Goal: Task Accomplishment & Management: Manage account settings

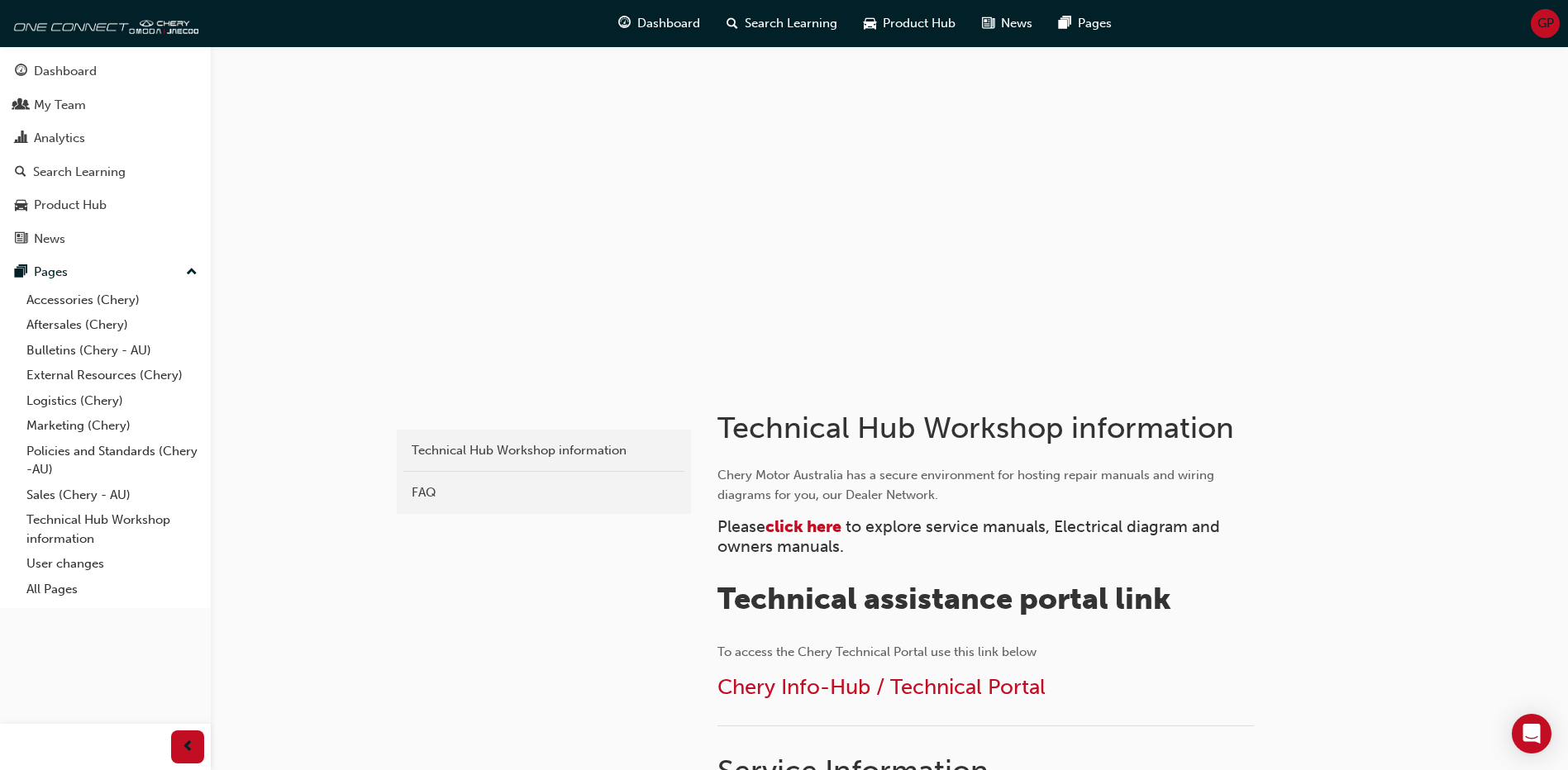
click at [1550, 15] on span "GP" at bounding box center [1545, 23] width 16 height 19
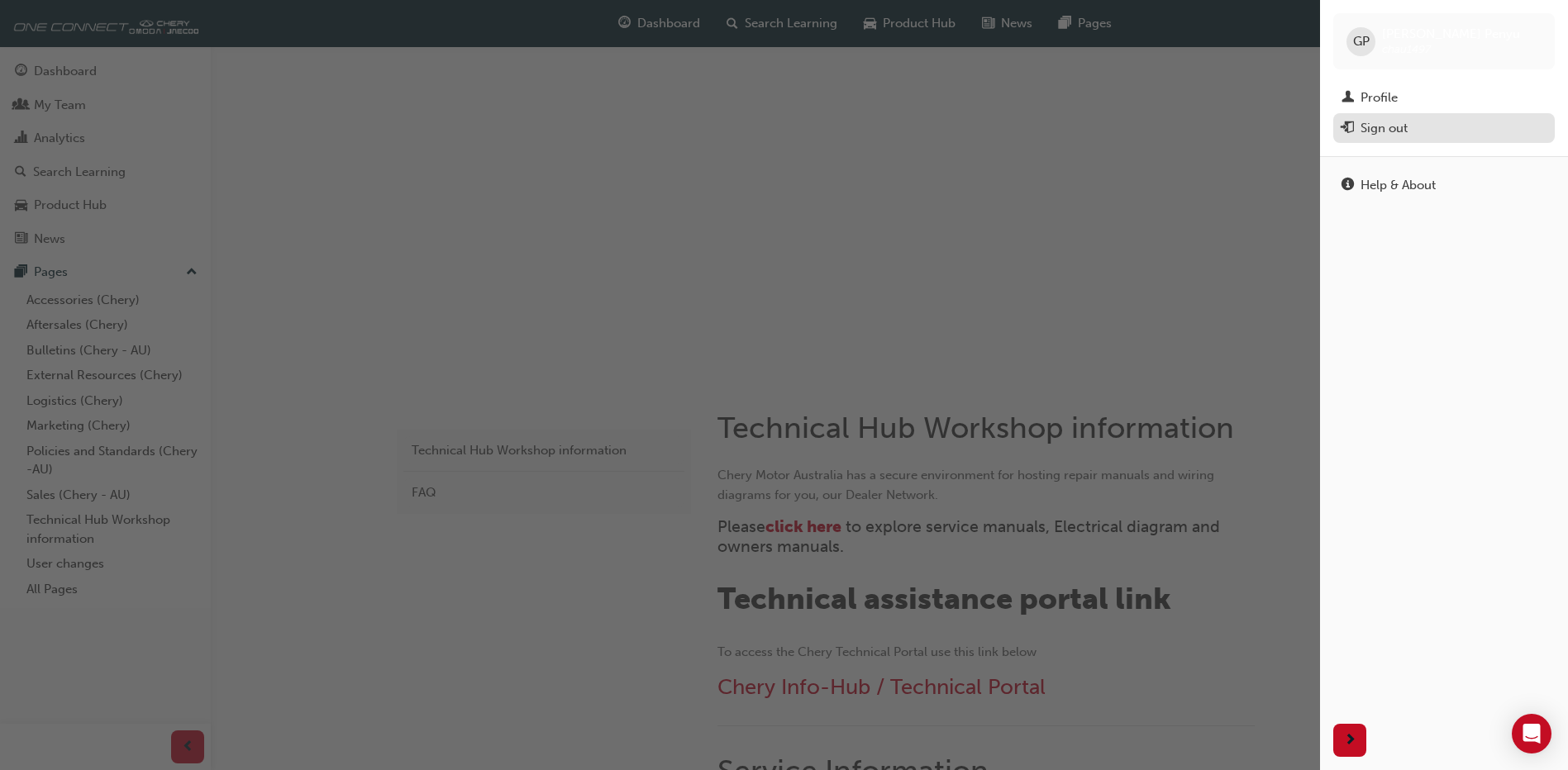
click at [1396, 121] on div "Sign out" at bounding box center [1383, 128] width 47 height 19
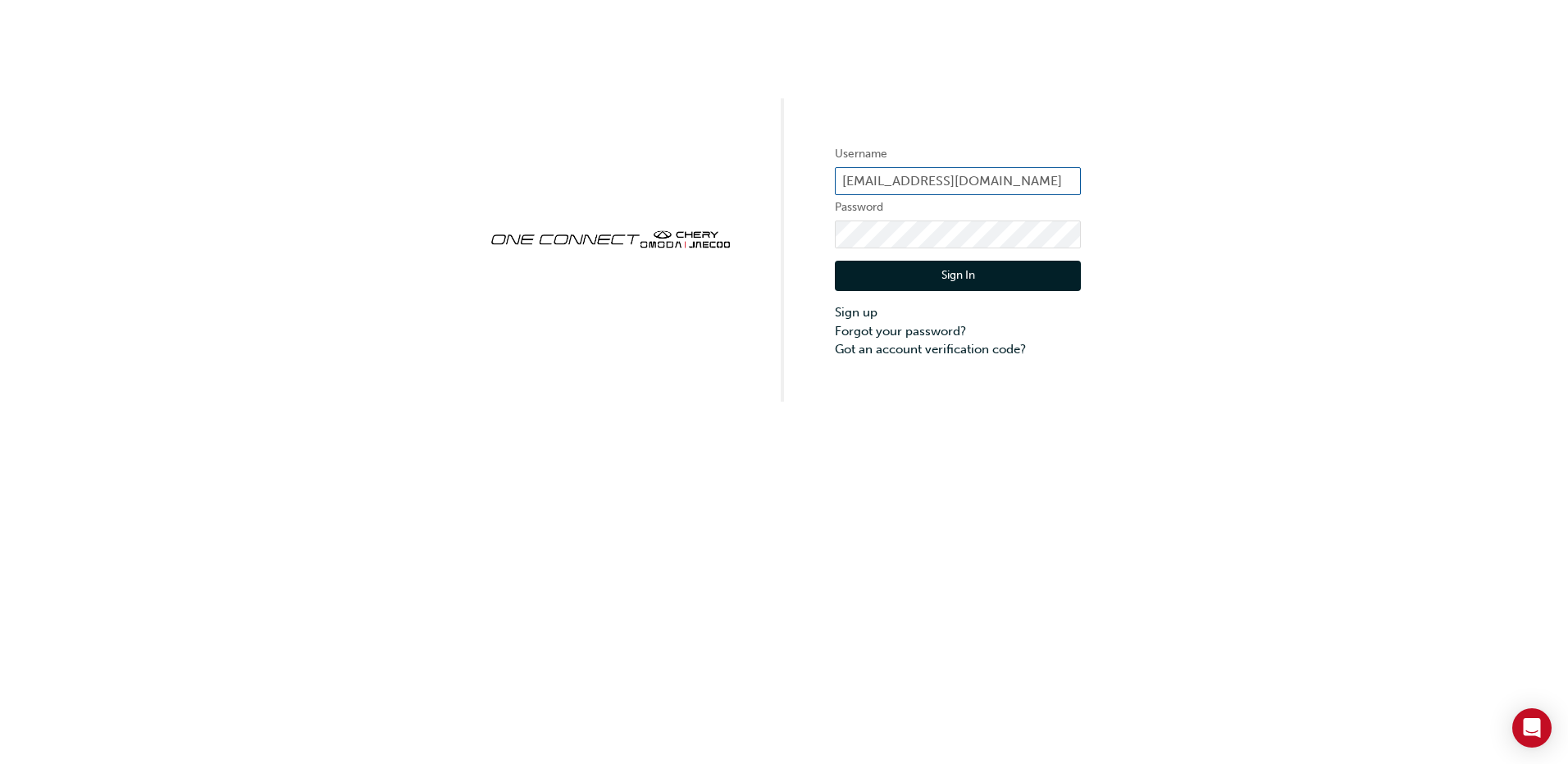
drag, startPoint x: 1014, startPoint y: 175, endPoint x: 817, endPoint y: 181, distance: 197.1
click at [817, 181] on div "Username [PERSON_NAME][EMAIL_ADDRESS][DOMAIN_NAME] Password Sign In Sign up For…" at bounding box center [784, 201] width 1568 height 402
type input "au"
drag, startPoint x: 899, startPoint y: 183, endPoint x: 823, endPoint y: 187, distance: 76.1
click at [823, 187] on div "Username Password Sign In Sign up Forgot your password? Got an account verifica…" at bounding box center [784, 201] width 1568 height 402
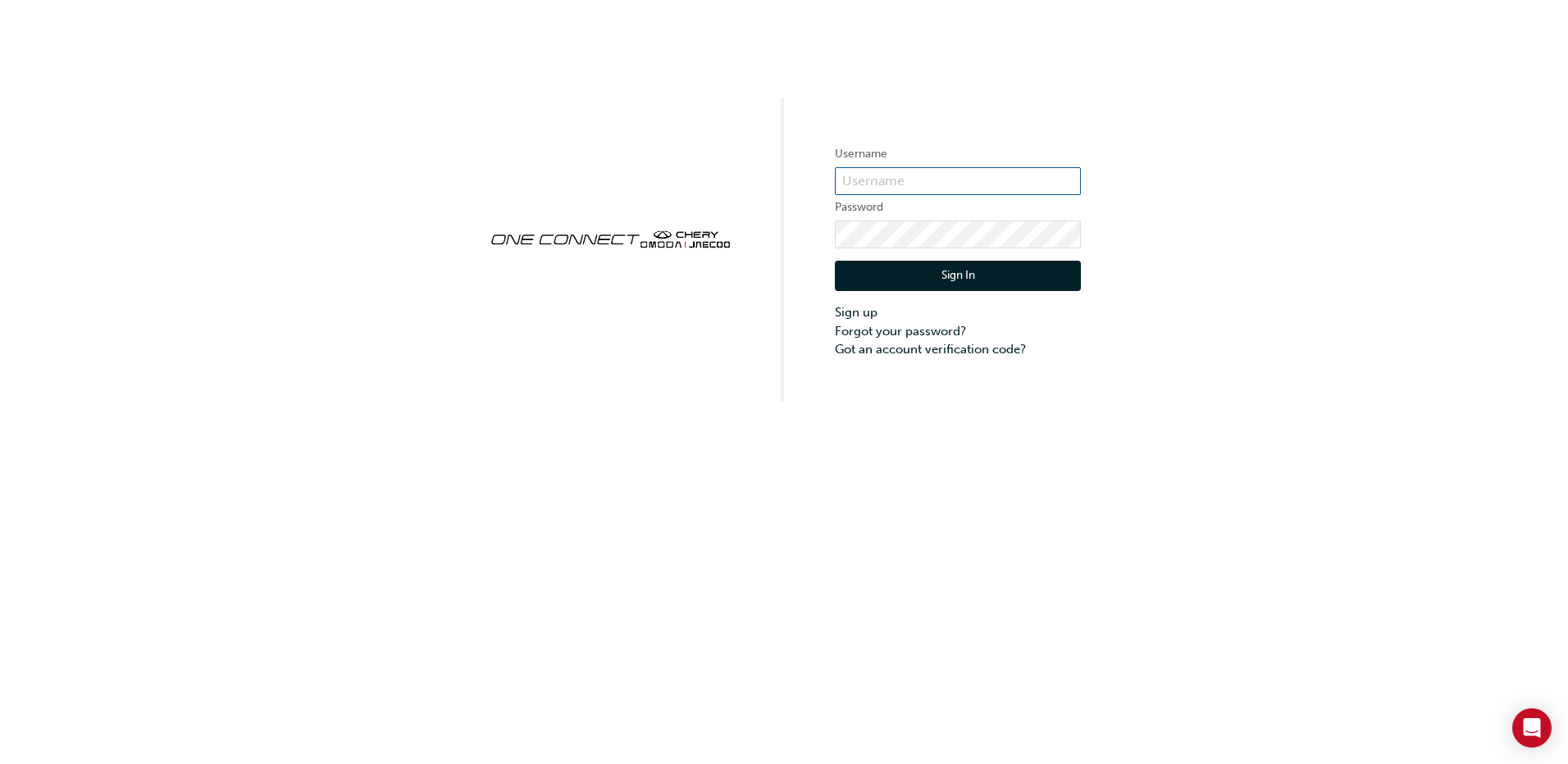
click at [969, 172] on input "text" at bounding box center [958, 181] width 246 height 28
paste input "one00310"
type input "one00310"
click at [851, 282] on button "Sign In" at bounding box center [958, 276] width 246 height 31
